Goal: Task Accomplishment & Management: Use online tool/utility

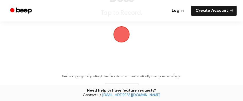
scroll to position [49, 0]
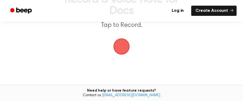
click at [125, 46] on span "button" at bounding box center [122, 46] width 16 height 16
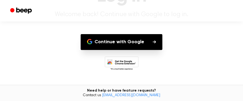
scroll to position [64, 0]
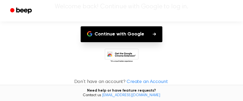
click at [153, 31] on button "Continue with Google" at bounding box center [122, 34] width 82 height 16
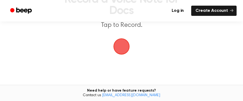
click at [112, 33] on main "Record a Voice Note for Docs Tap to Record. Tired of copying and pasting? Use t…" at bounding box center [121, 37] width 243 height 173
click at [117, 39] on span "button" at bounding box center [121, 46] width 17 height 17
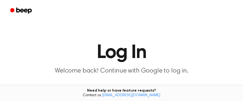
scroll to position [49, 0]
